Goal: Navigation & Orientation: Find specific page/section

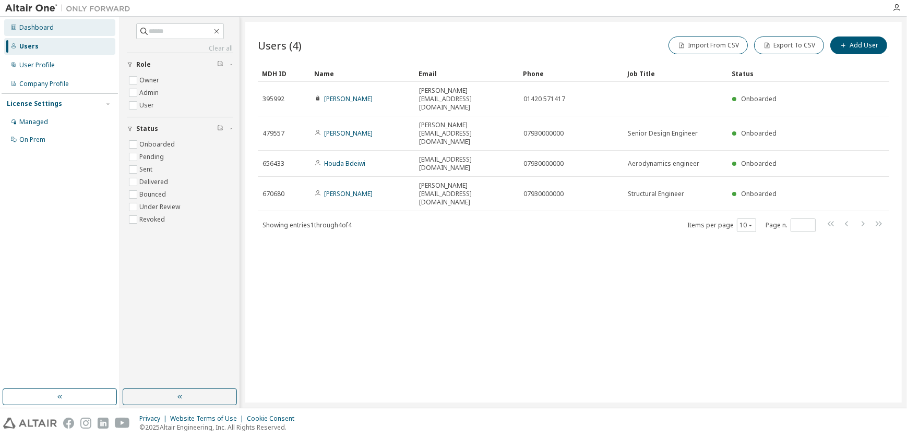
click at [33, 27] on div "Dashboard" at bounding box center [36, 27] width 34 height 8
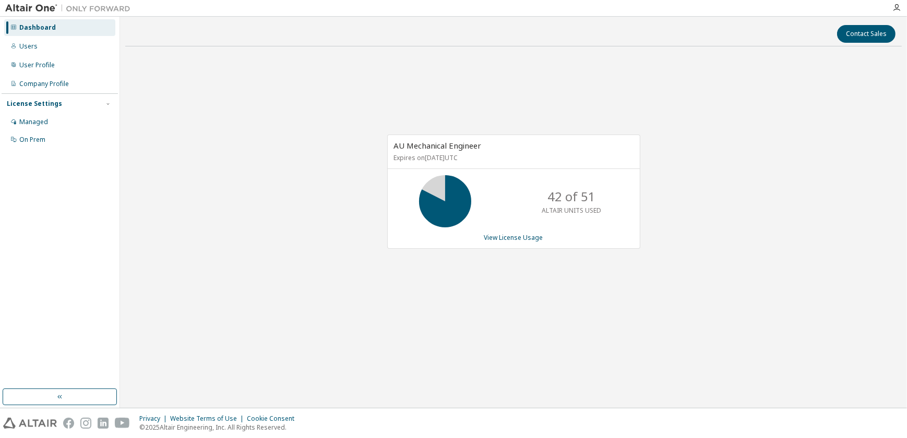
click at [33, 7] on img at bounding box center [70, 8] width 130 height 10
click at [58, 396] on icon "button" at bounding box center [59, 397] width 4 height 4
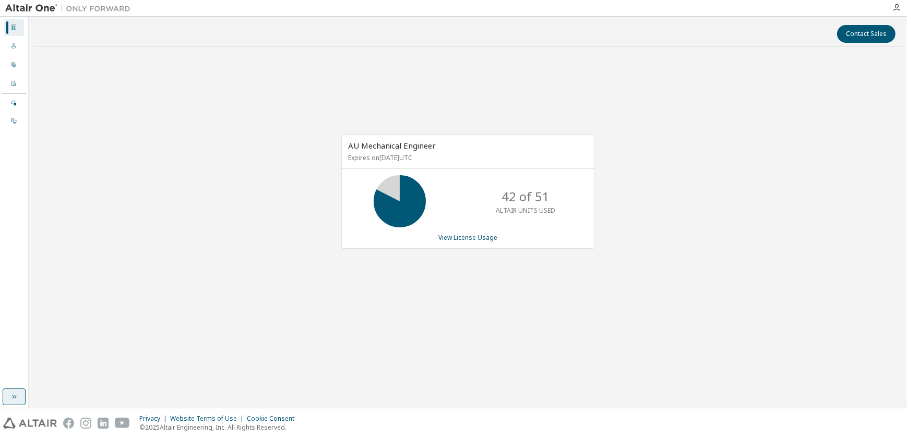
click at [17, 400] on icon "button" at bounding box center [14, 397] width 8 height 8
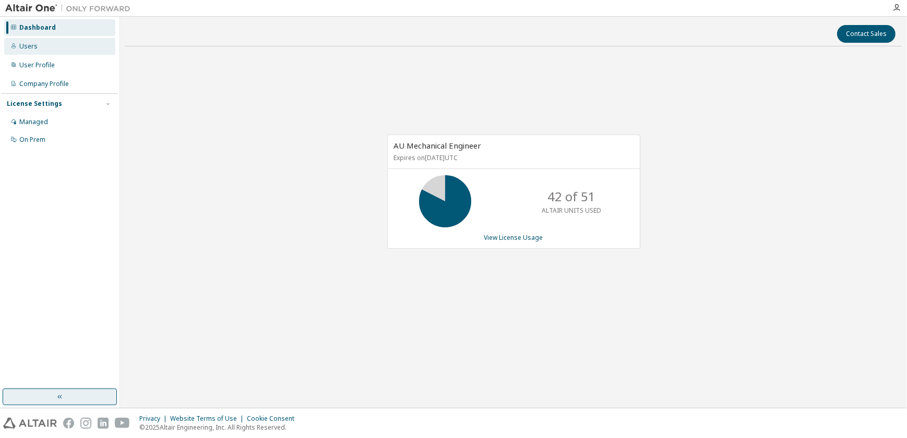
click at [33, 46] on div "Users" at bounding box center [28, 46] width 18 height 8
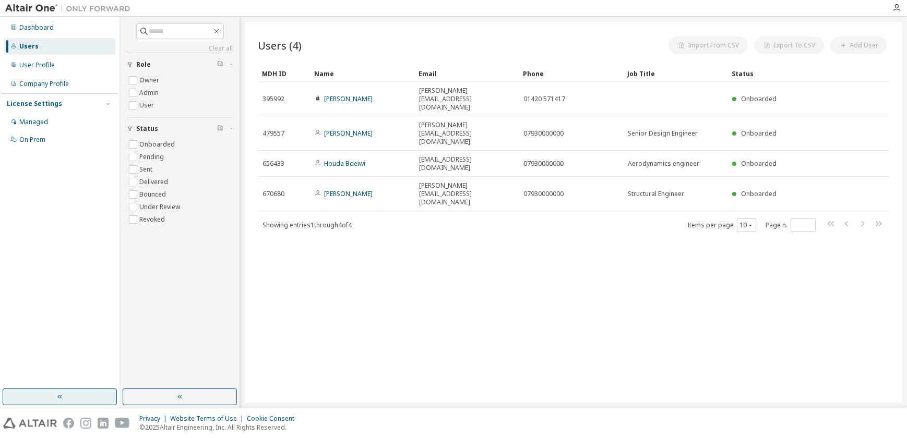
click at [42, 18] on div "Dashboard Users User Profile Company Profile License Settings Managed On Prem" at bounding box center [60, 83] width 116 height 131
click at [39, 21] on div "Dashboard" at bounding box center [59, 27] width 111 height 17
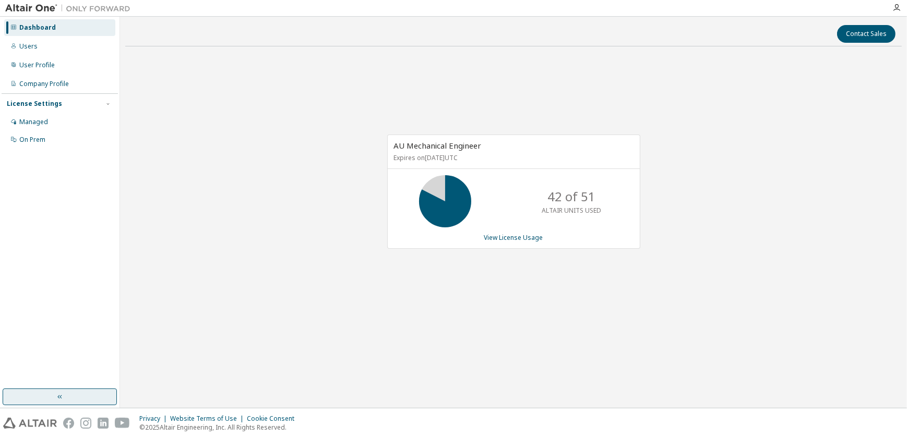
click at [39, 6] on img at bounding box center [70, 8] width 130 height 10
click at [45, 8] on img at bounding box center [70, 8] width 130 height 10
click at [897, 2] on div at bounding box center [896, 8] width 21 height 16
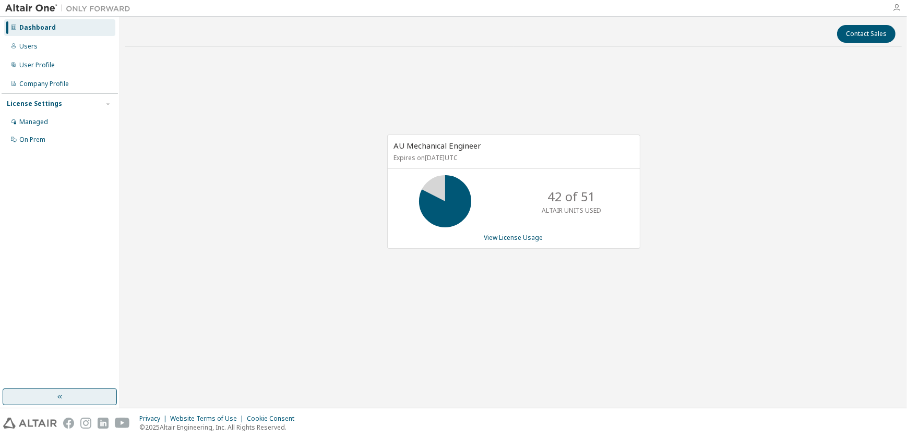
click at [897, 5] on icon "button" at bounding box center [896, 8] width 8 height 8
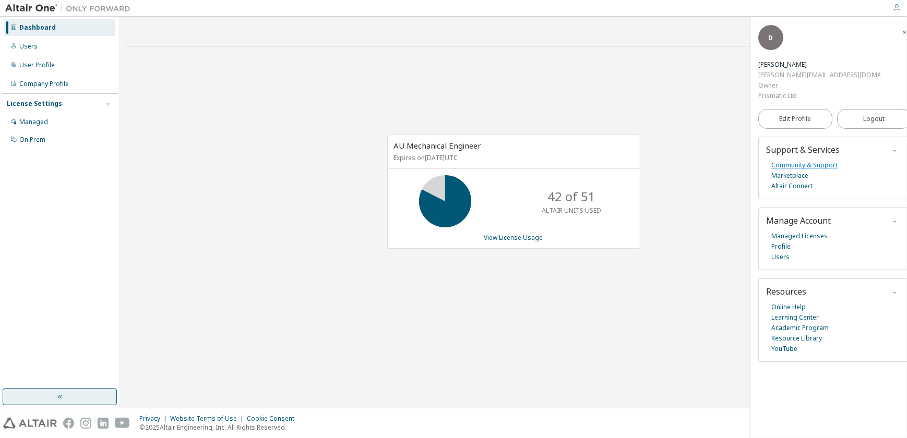
click at [807, 167] on link "Community & Support" at bounding box center [804, 165] width 66 height 10
